Goal: Task Accomplishment & Management: Use online tool/utility

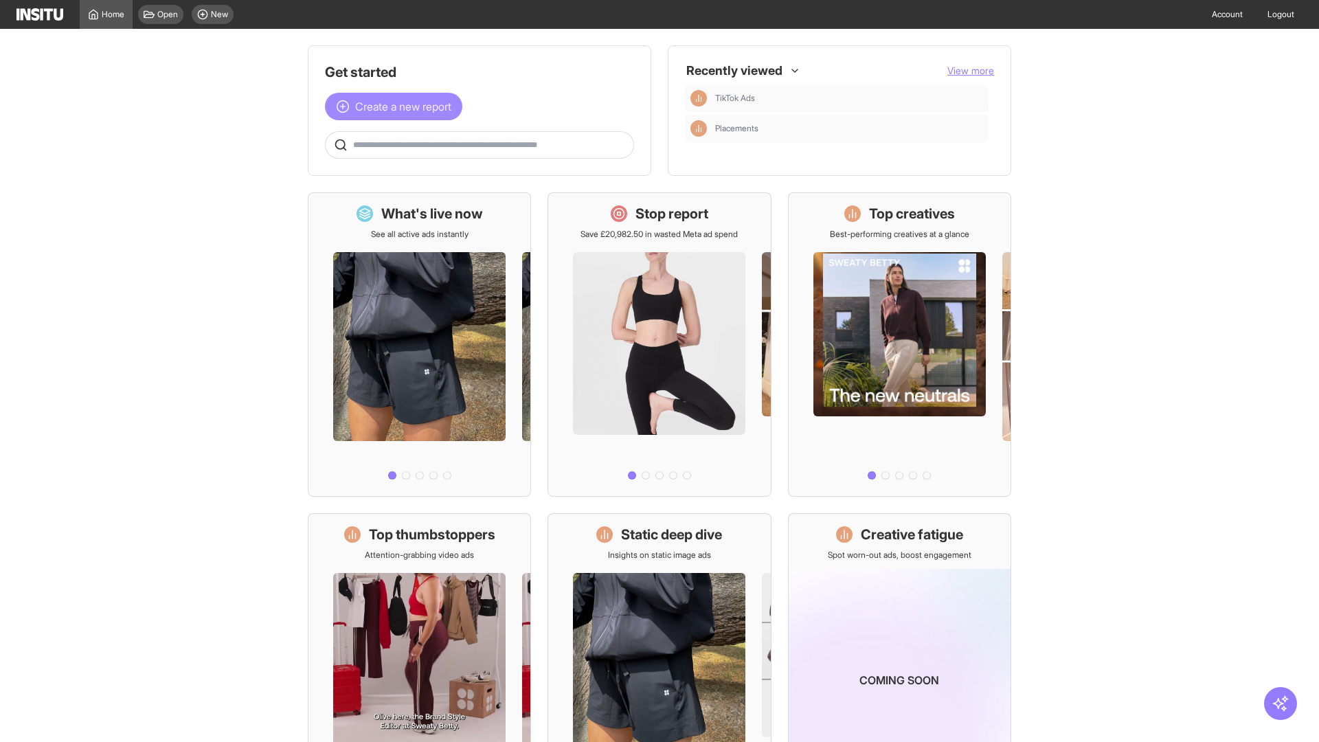
click at [397, 106] on span "Create a new report" at bounding box center [403, 106] width 96 height 16
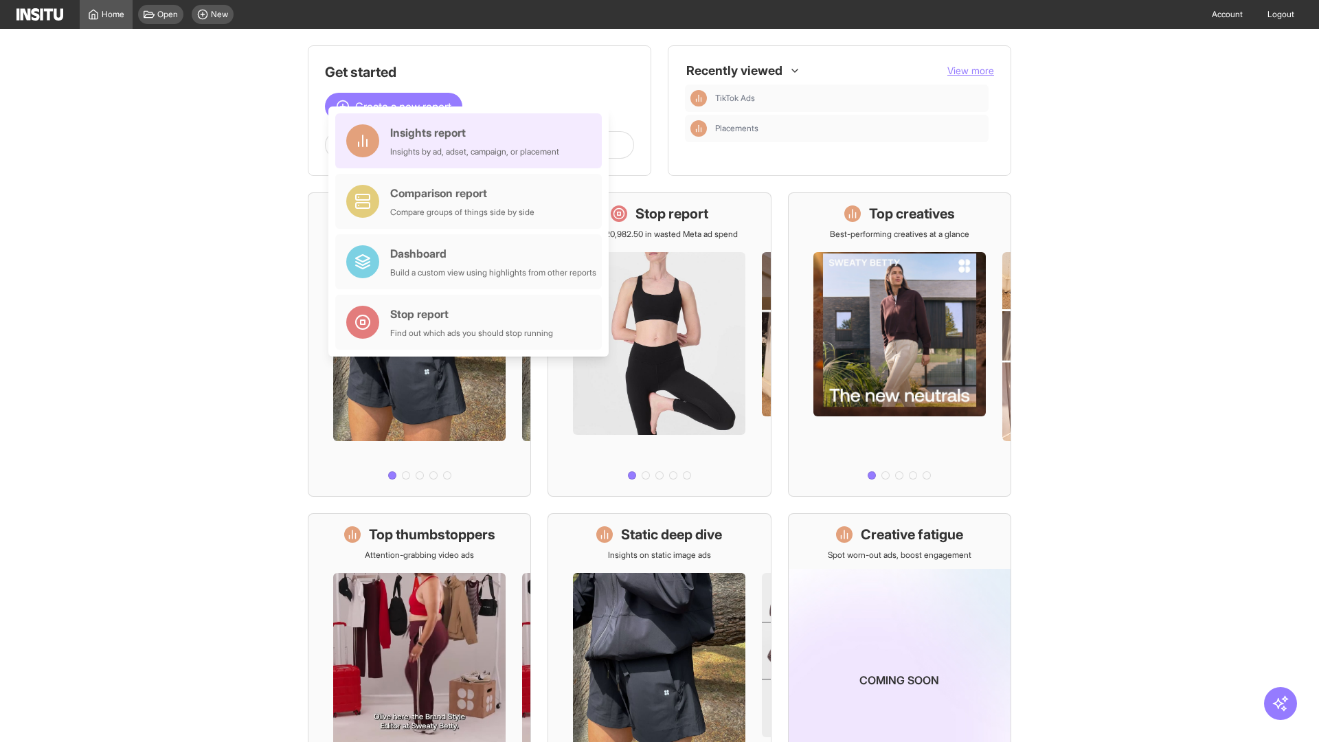
click at [472, 141] on div "Insights report Insights by ad, adset, campaign, or placement" at bounding box center [474, 140] width 169 height 33
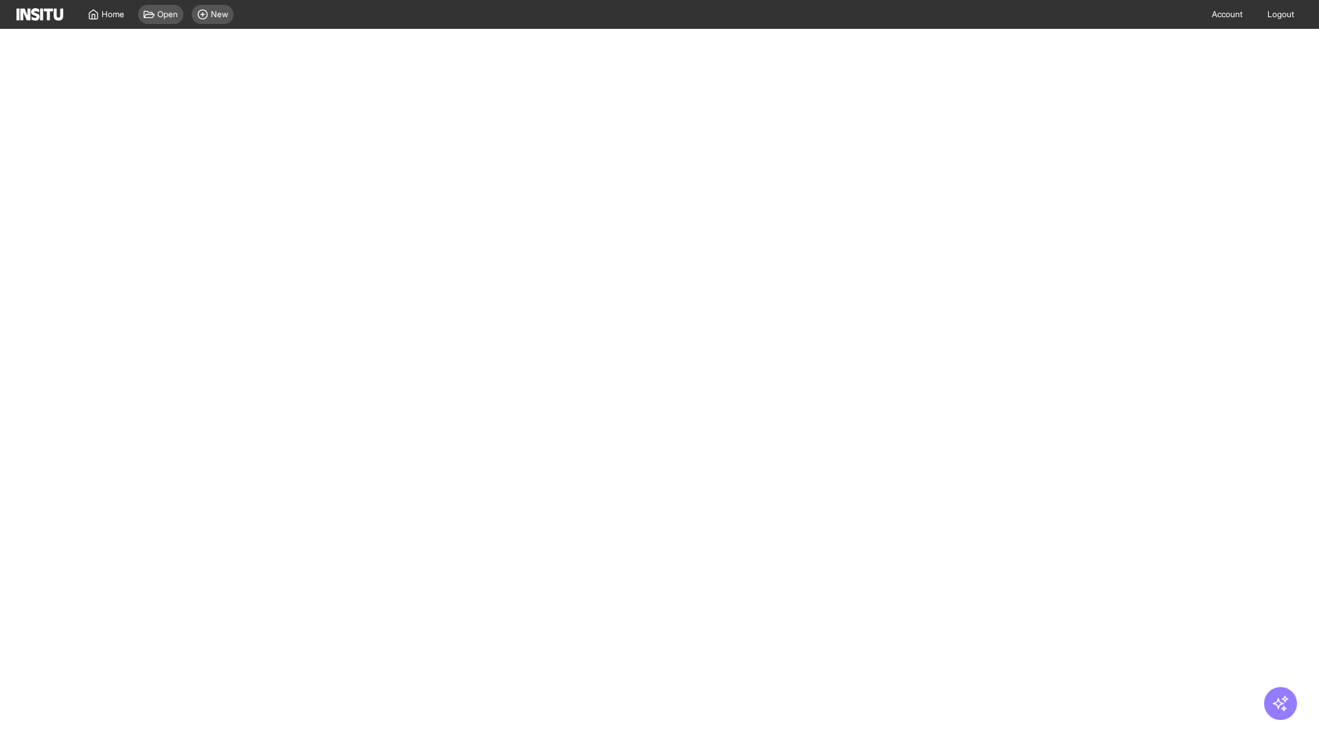
select select "**"
